Goal: Information Seeking & Learning: Learn about a topic

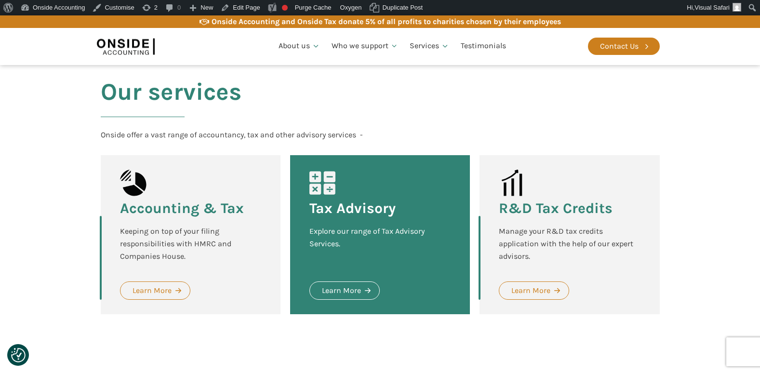
scroll to position [1205, 0]
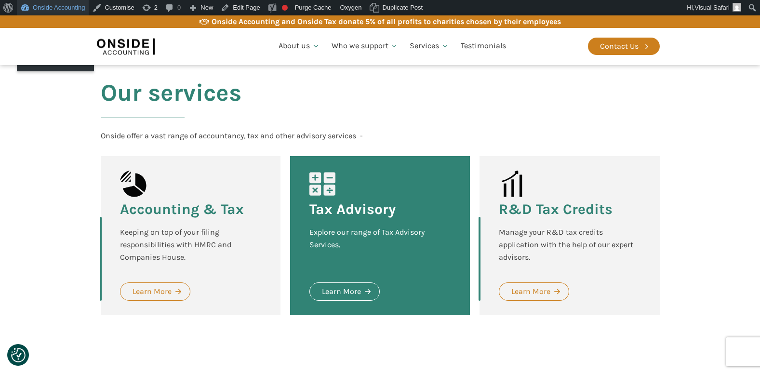
click at [45, 3] on link "Onside Accounting" at bounding box center [53, 7] width 72 height 15
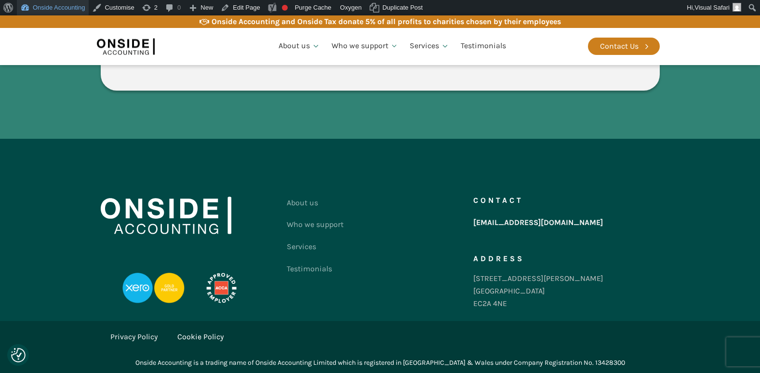
scroll to position [1793, 0]
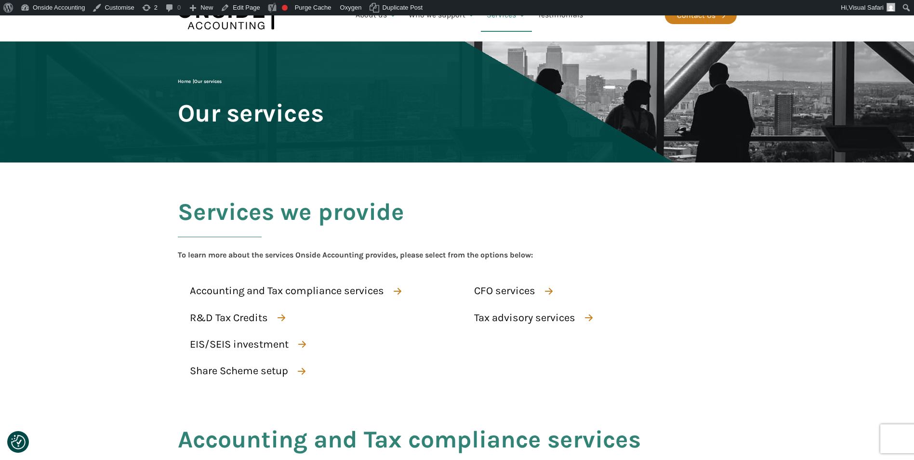
scroll to position [145, 0]
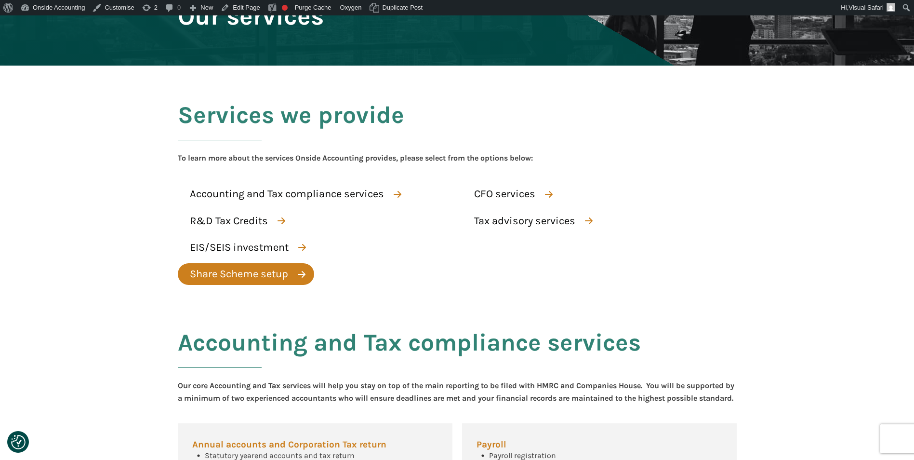
click at [210, 271] on div "Share Scheme setup" at bounding box center [239, 273] width 98 height 17
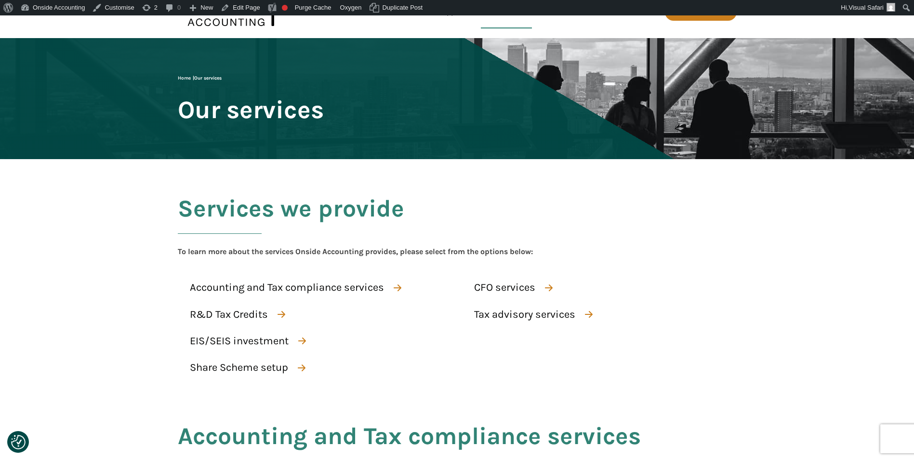
scroll to position [31, 0]
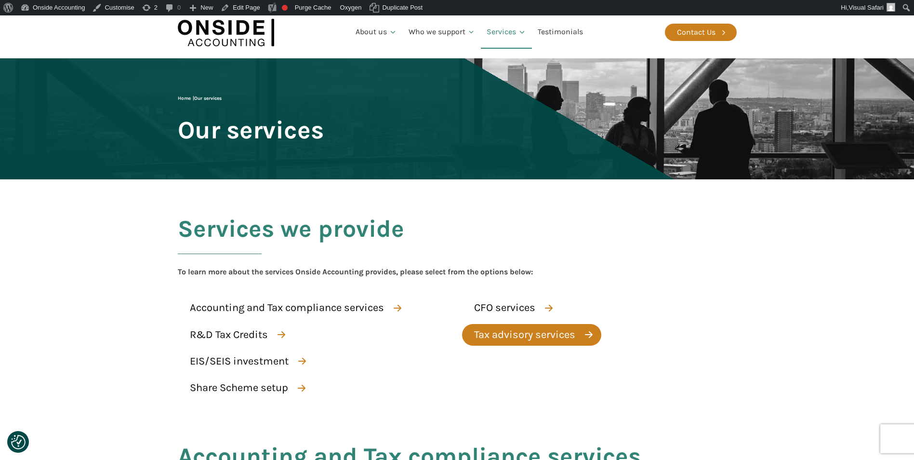
click at [487, 335] on div "Tax advisory services" at bounding box center [524, 334] width 101 height 17
click at [490, 333] on div "Tax advisory services" at bounding box center [524, 334] width 101 height 17
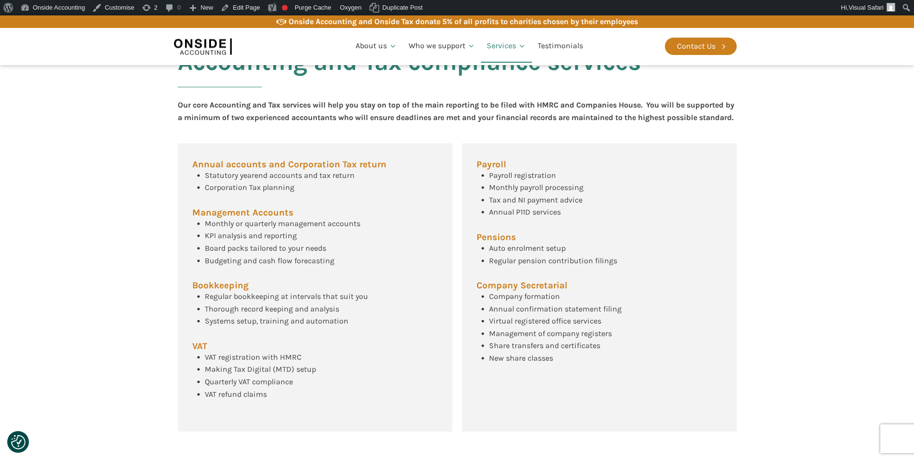
scroll to position [224, 0]
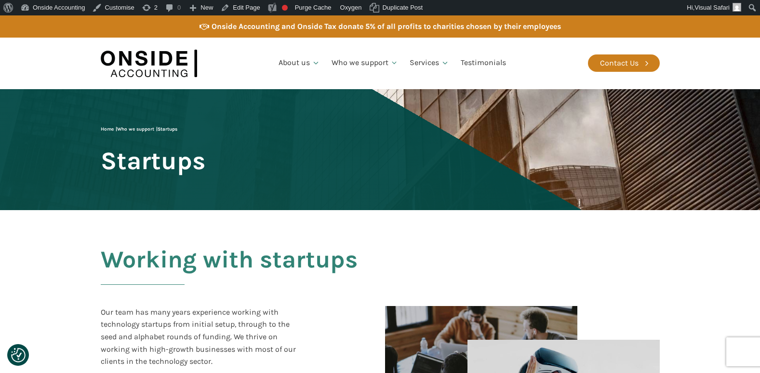
checkbox input "true"
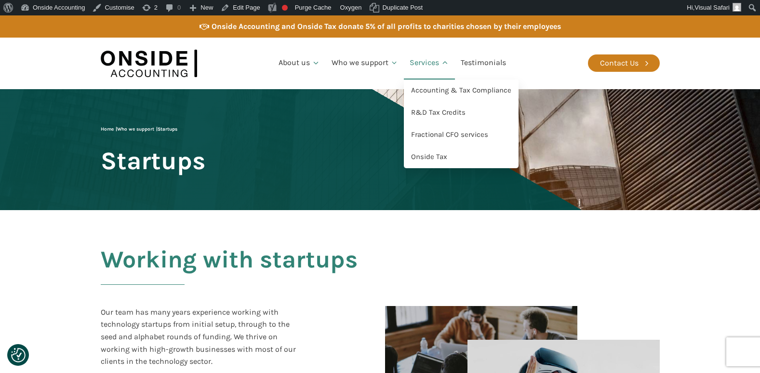
click at [420, 59] on link "Services" at bounding box center [429, 63] width 51 height 33
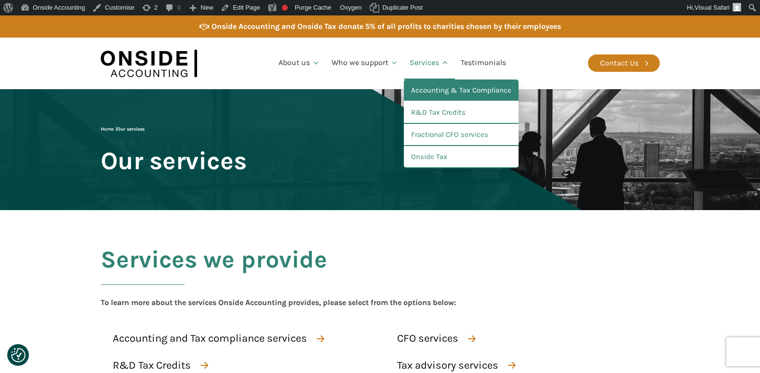
click at [428, 90] on link "Accounting & Tax Compliance" at bounding box center [461, 90] width 115 height 22
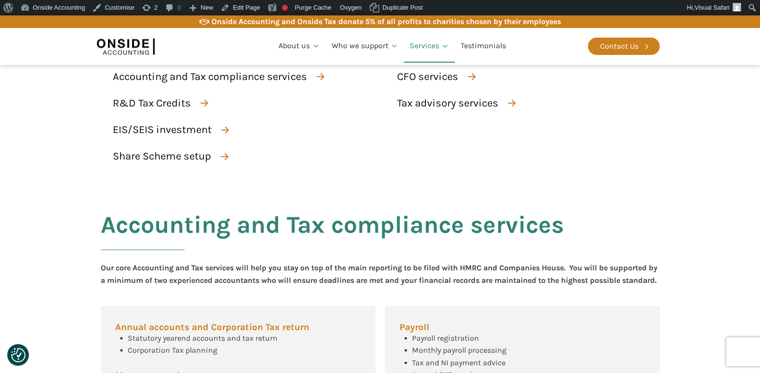
scroll to position [139, 0]
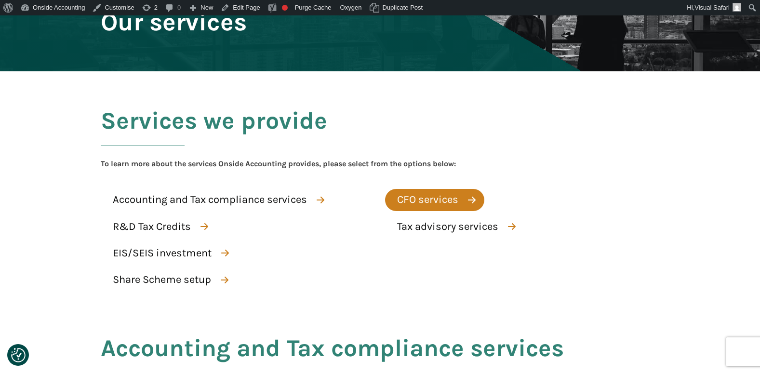
click at [404, 195] on div "CFO services" at bounding box center [427, 199] width 61 height 17
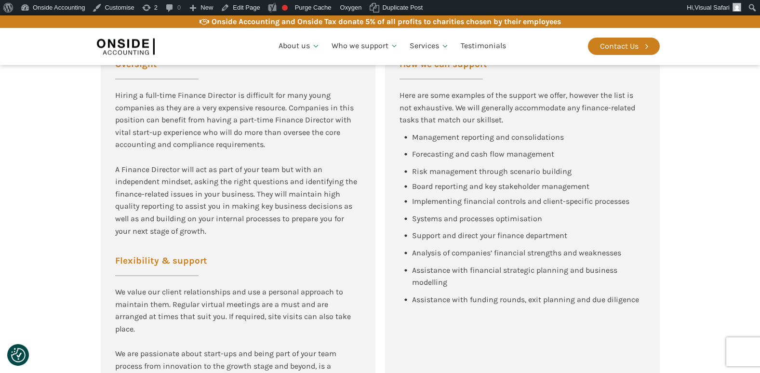
scroll to position [626, 0]
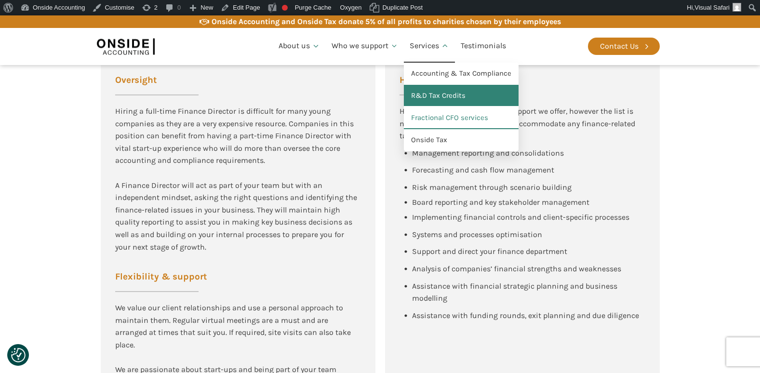
click at [431, 91] on link "R&D Tax Credits" at bounding box center [461, 96] width 115 height 22
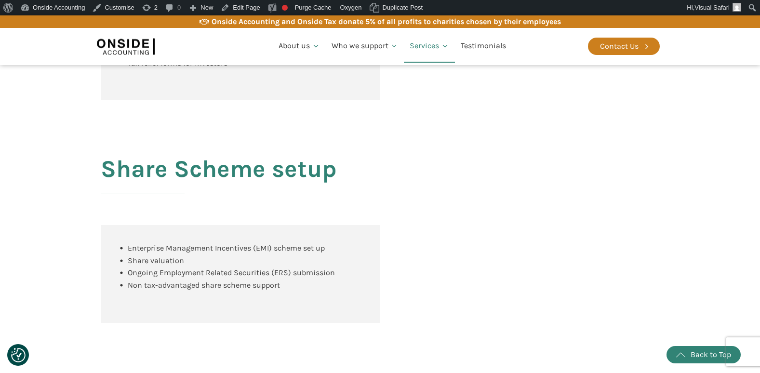
scroll to position [1200, 0]
